Goal: Transaction & Acquisition: Download file/media

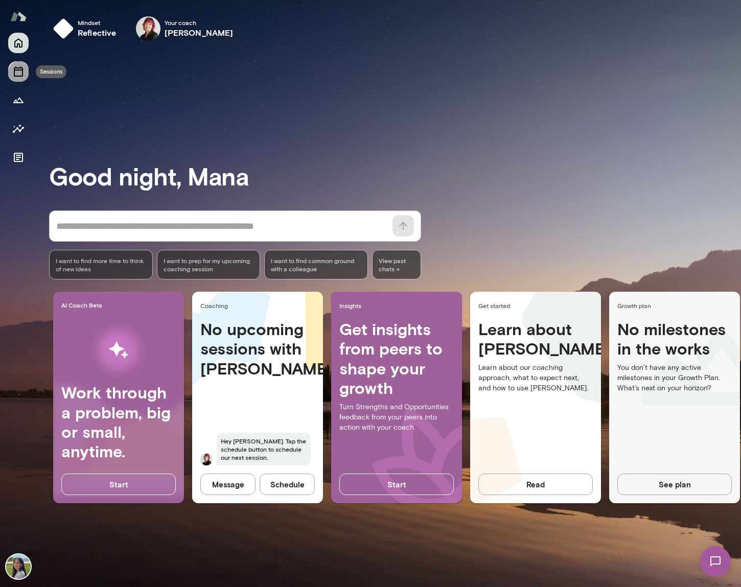
click at [18, 73] on icon "Sessions" at bounding box center [18, 71] width 12 height 12
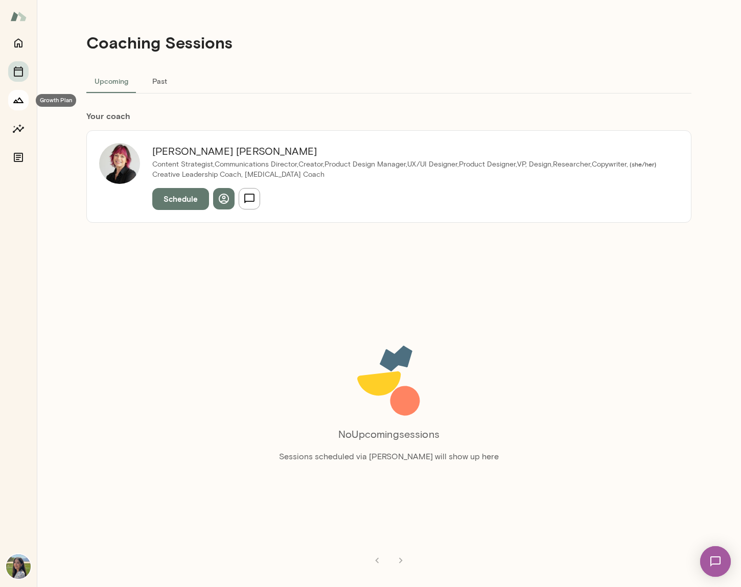
click at [18, 101] on icon "Growth Plan" at bounding box center [18, 100] width 12 height 12
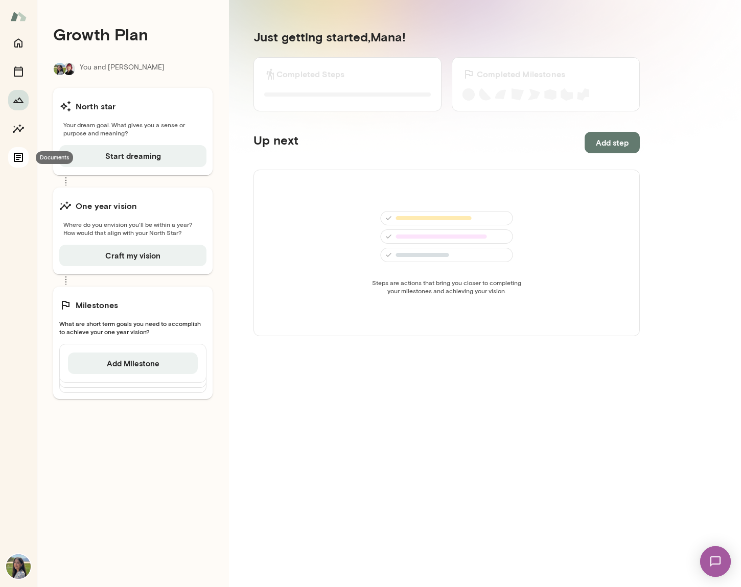
click at [17, 155] on icon "Documents" at bounding box center [18, 157] width 9 height 9
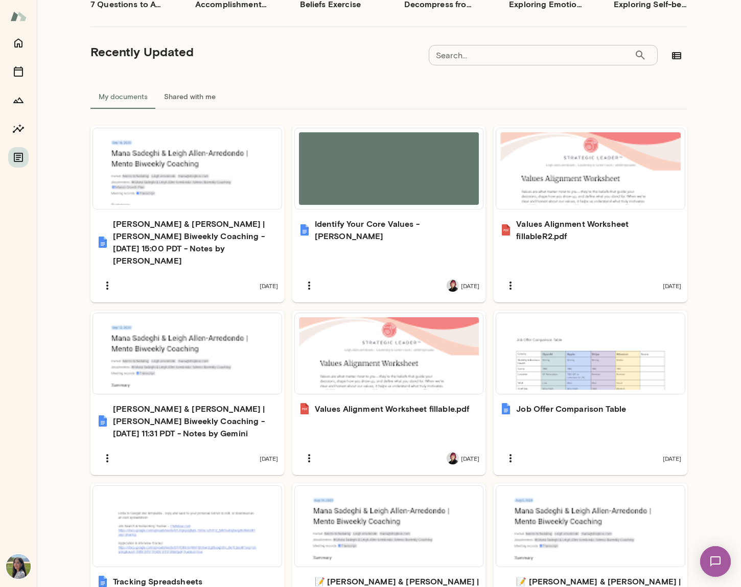
scroll to position [25, 0]
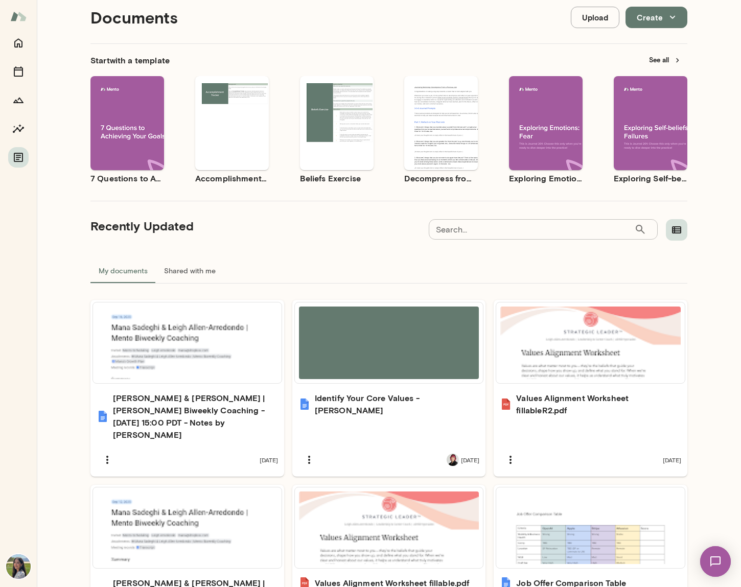
click at [673, 230] on icon "button" at bounding box center [676, 230] width 12 height 12
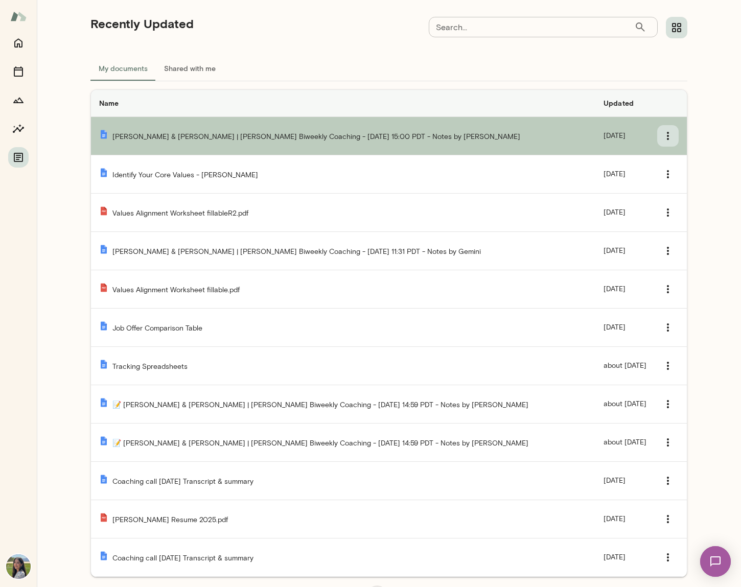
scroll to position [227, 0]
click at [668, 135] on icon "Templates list" at bounding box center [668, 136] width 12 height 12
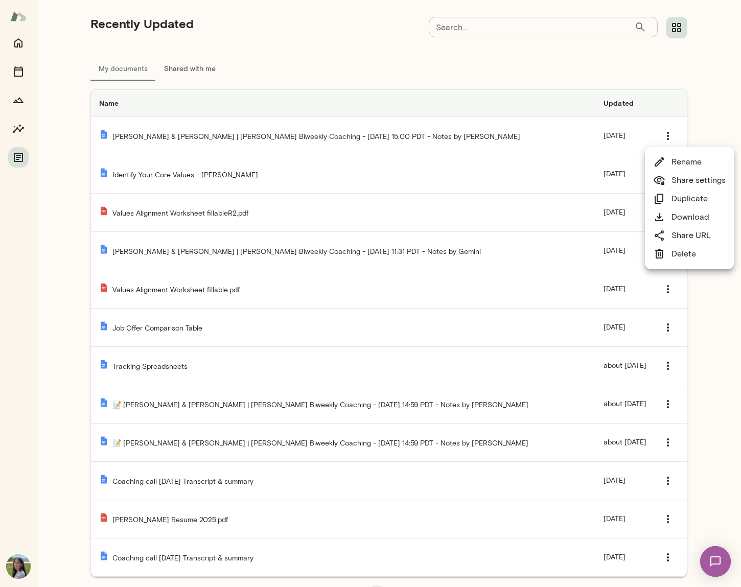
click at [711, 131] on div at bounding box center [370, 293] width 741 height 587
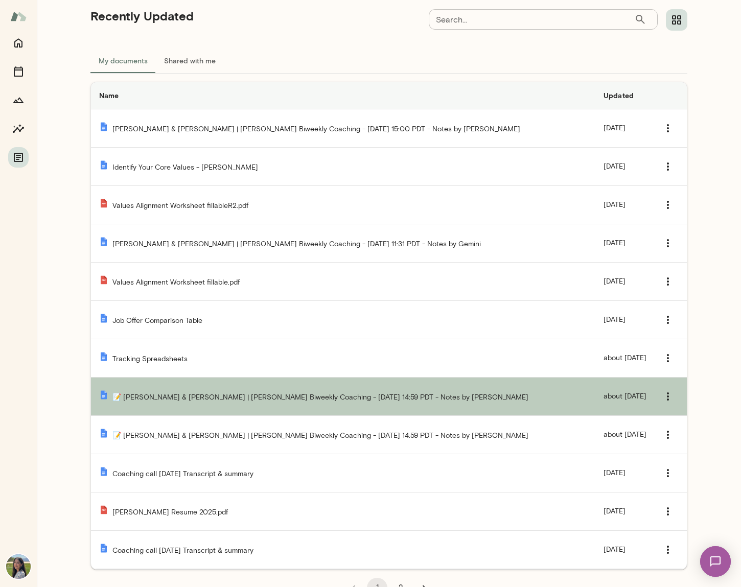
scroll to position [238, 0]
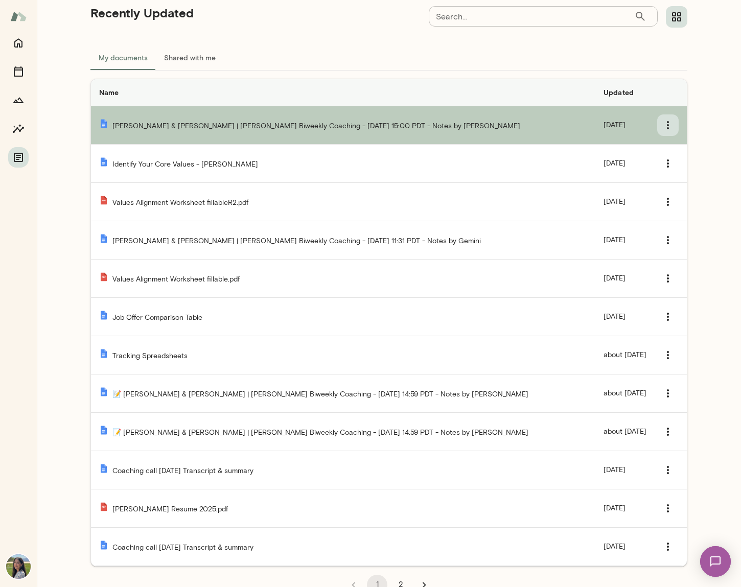
click at [667, 119] on button "Templates list" at bounding box center [667, 124] width 21 height 21
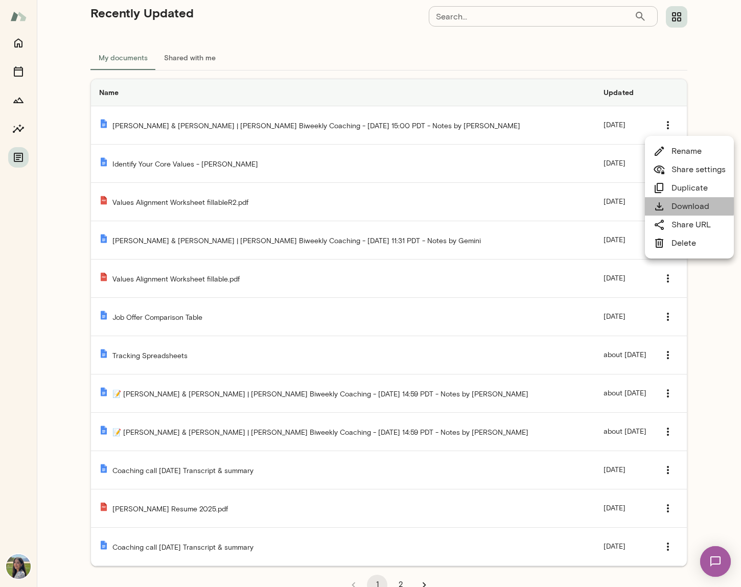
click at [671, 206] on link "Download" at bounding box center [681, 206] width 56 height 12
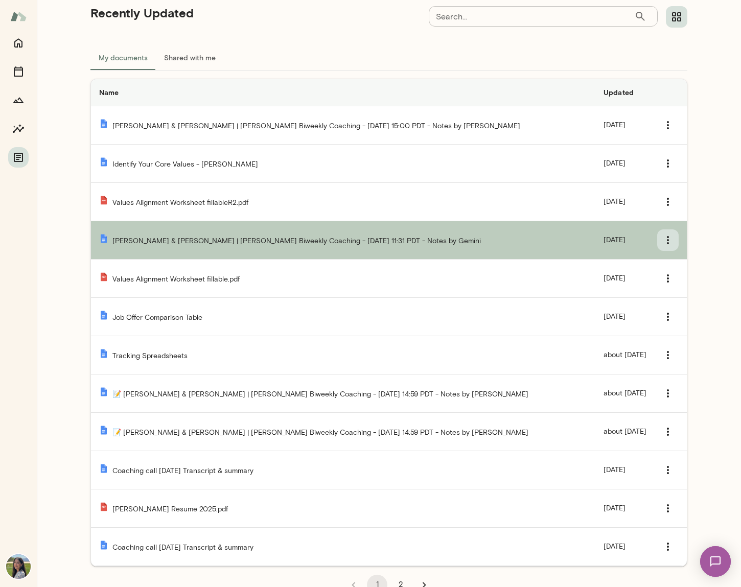
click at [663, 236] on icon "Templates list" at bounding box center [668, 240] width 12 height 12
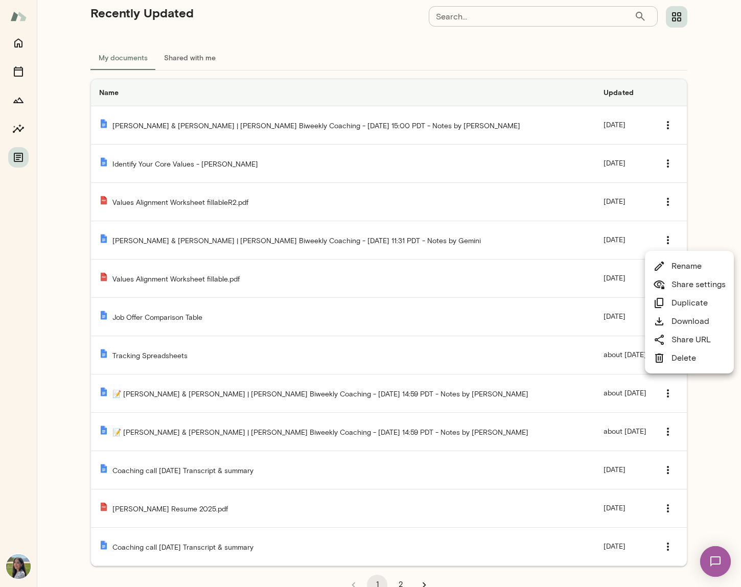
click at [681, 322] on link "Download" at bounding box center [681, 321] width 56 height 12
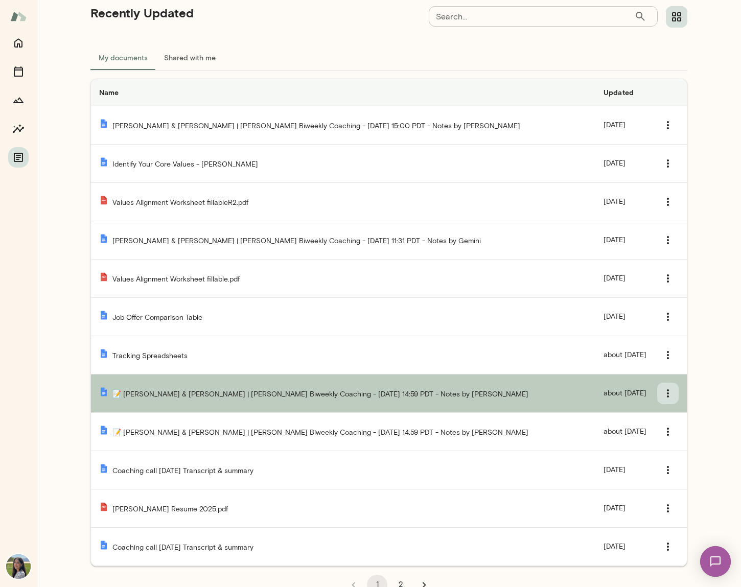
click at [662, 394] on icon "Templates list" at bounding box center [668, 393] width 12 height 12
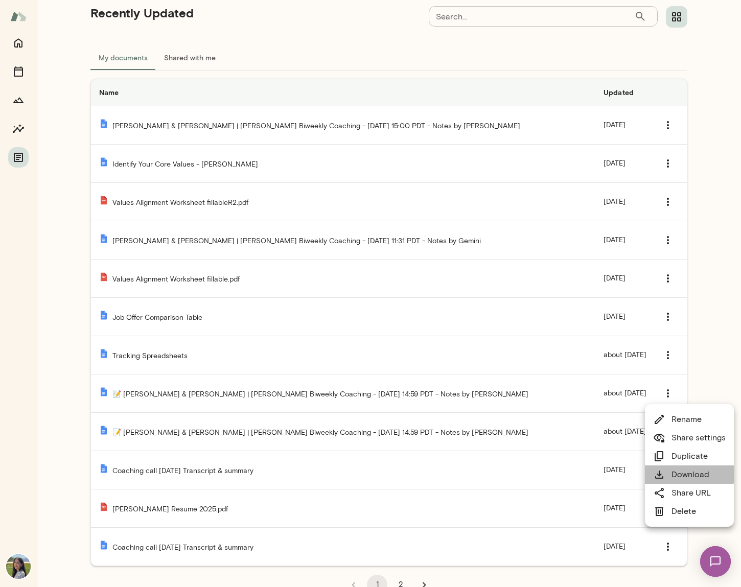
click at [681, 472] on link "Download" at bounding box center [681, 474] width 56 height 12
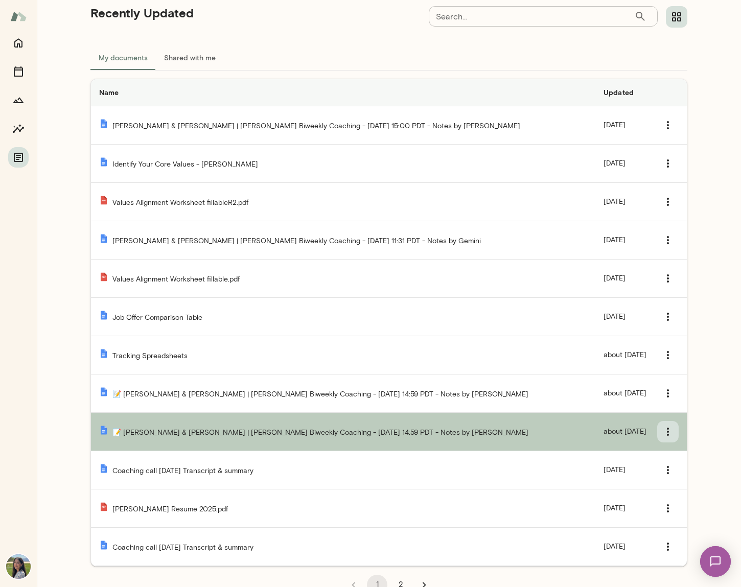
click at [667, 432] on icon "Templates list" at bounding box center [668, 432] width 2 height 8
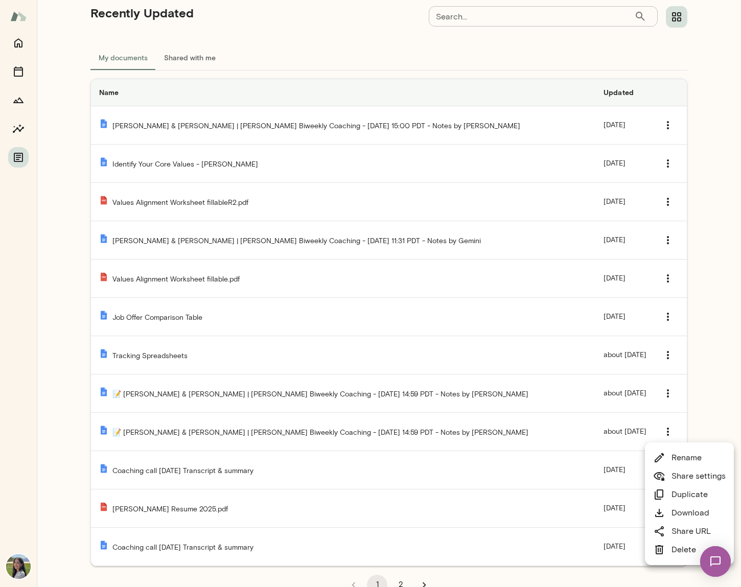
click at [676, 511] on link "Download" at bounding box center [681, 513] width 56 height 12
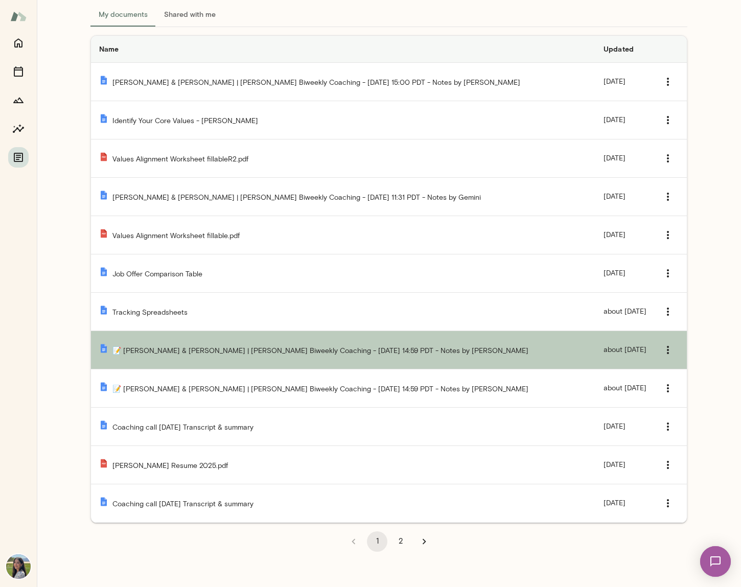
scroll to position [287, 0]
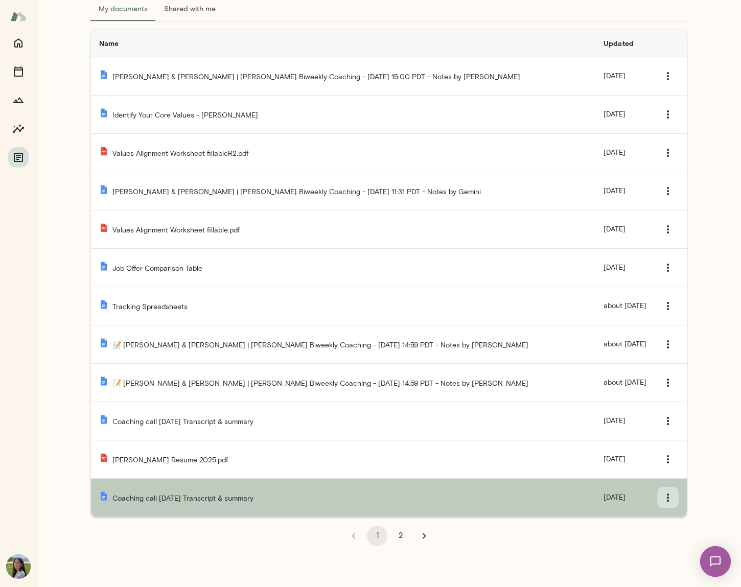
click at [665, 494] on icon "Templates list" at bounding box center [668, 497] width 12 height 12
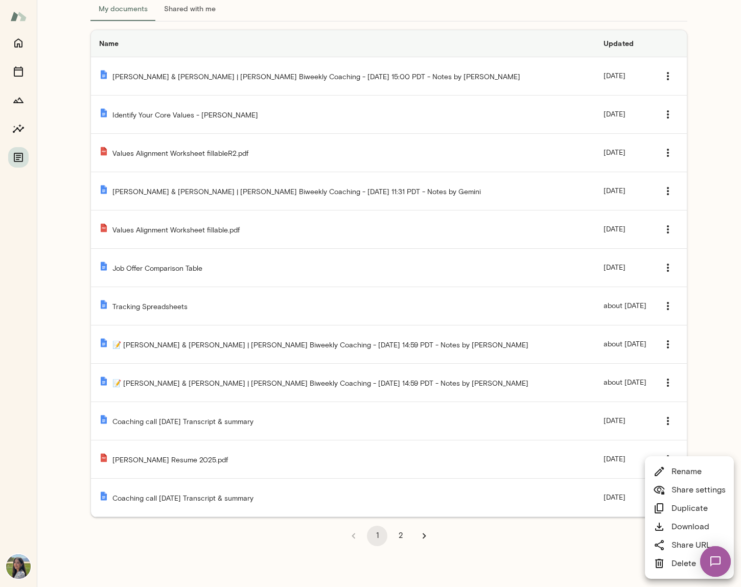
click at [682, 521] on link "Download" at bounding box center [681, 527] width 56 height 12
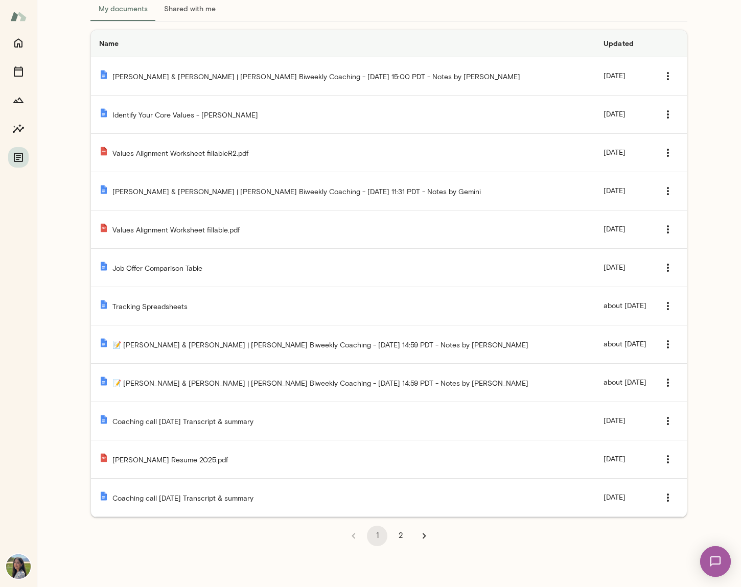
click at [396, 536] on button "2" at bounding box center [400, 536] width 20 height 20
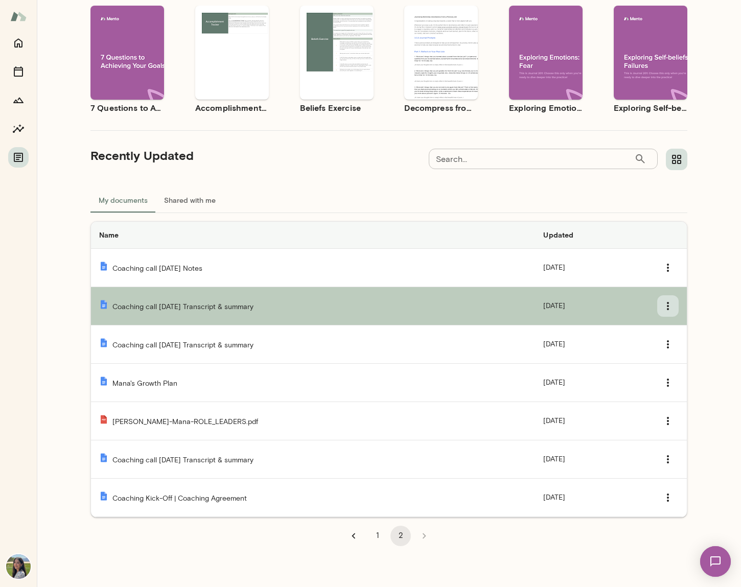
click at [665, 304] on icon "Templates list" at bounding box center [668, 306] width 12 height 12
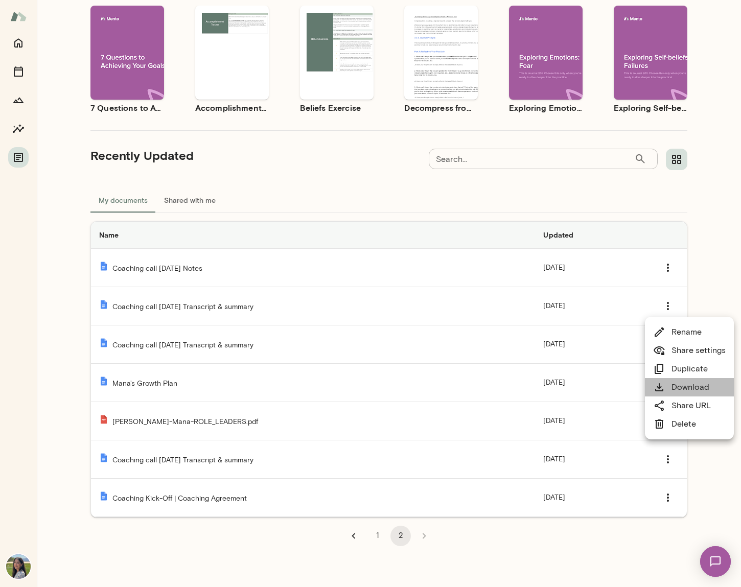
click at [690, 384] on link "Download" at bounding box center [681, 387] width 56 height 12
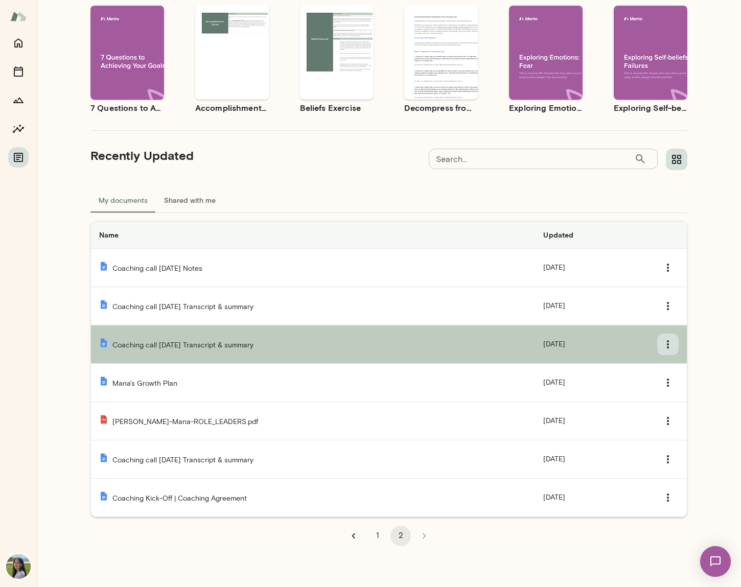
click at [663, 342] on icon "Templates list" at bounding box center [668, 344] width 12 height 12
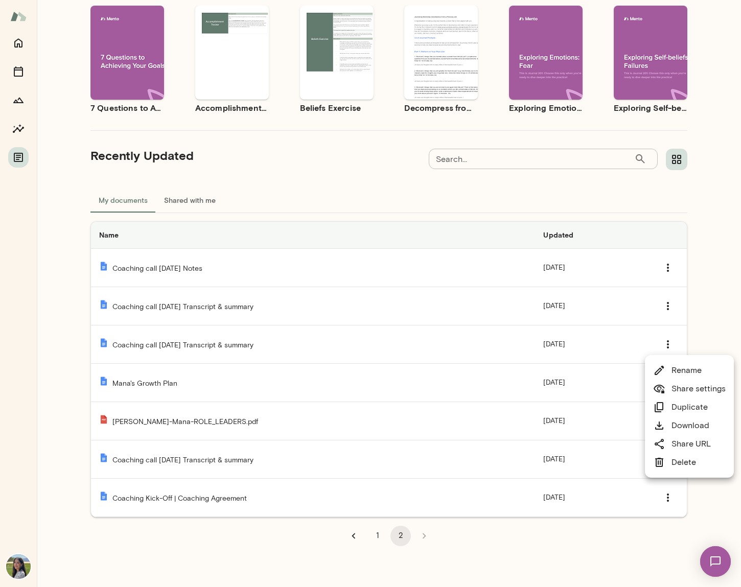
click at [673, 429] on link "Download" at bounding box center [681, 425] width 56 height 12
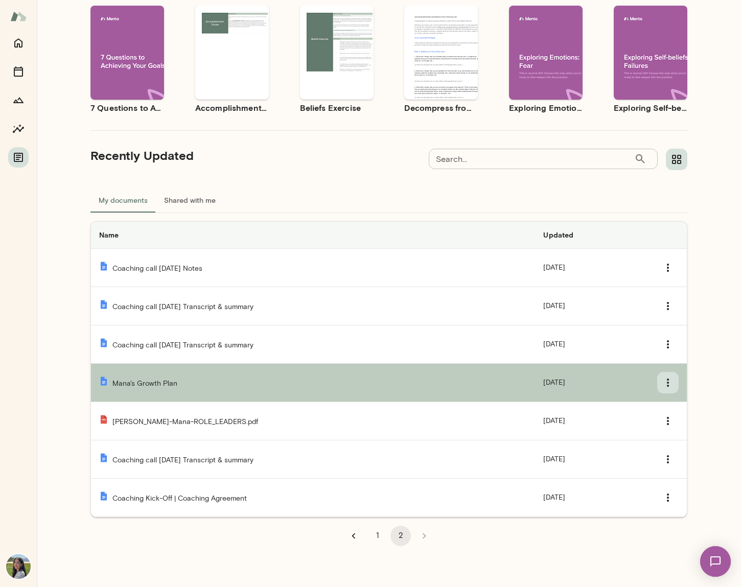
click at [666, 381] on icon "Templates list" at bounding box center [668, 382] width 12 height 12
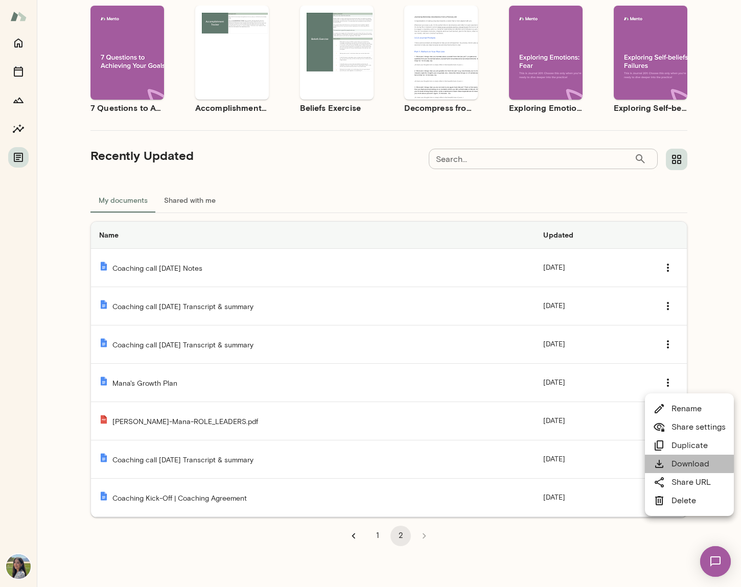
click at [669, 463] on link "Download" at bounding box center [681, 464] width 56 height 12
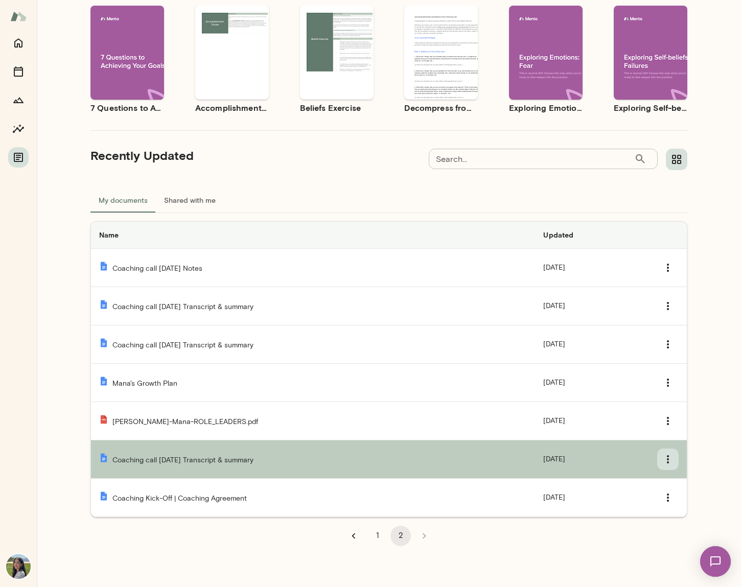
click at [663, 460] on icon "Templates list" at bounding box center [668, 459] width 12 height 12
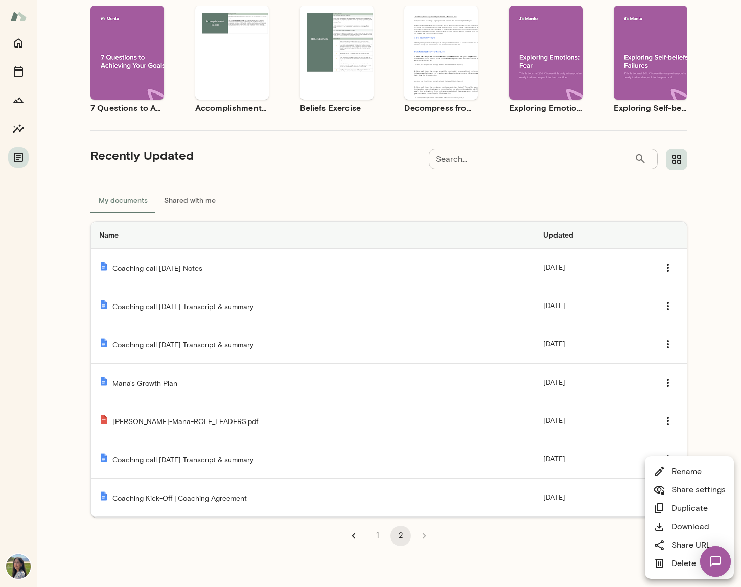
click at [667, 527] on link "Download" at bounding box center [681, 527] width 56 height 12
